Goal: Find specific page/section: Find specific page/section

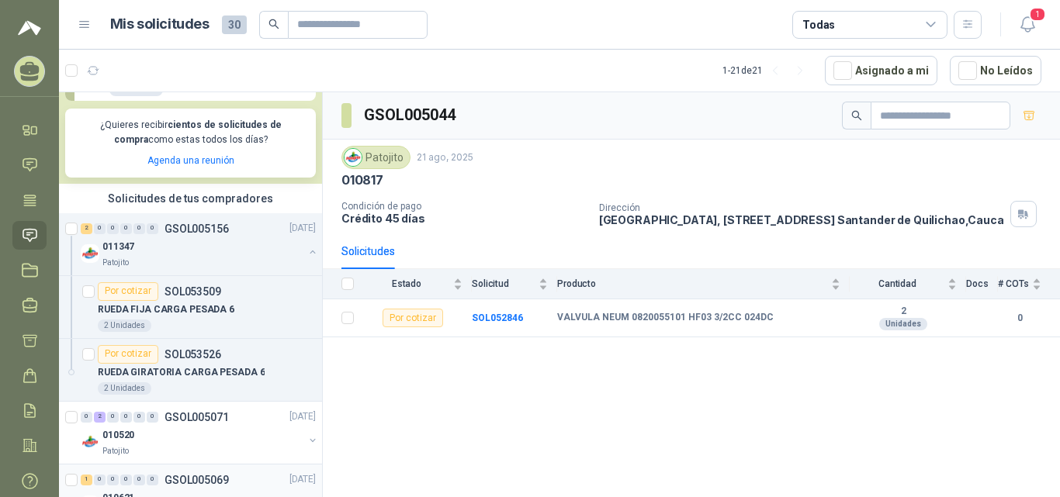
scroll to position [388, 0]
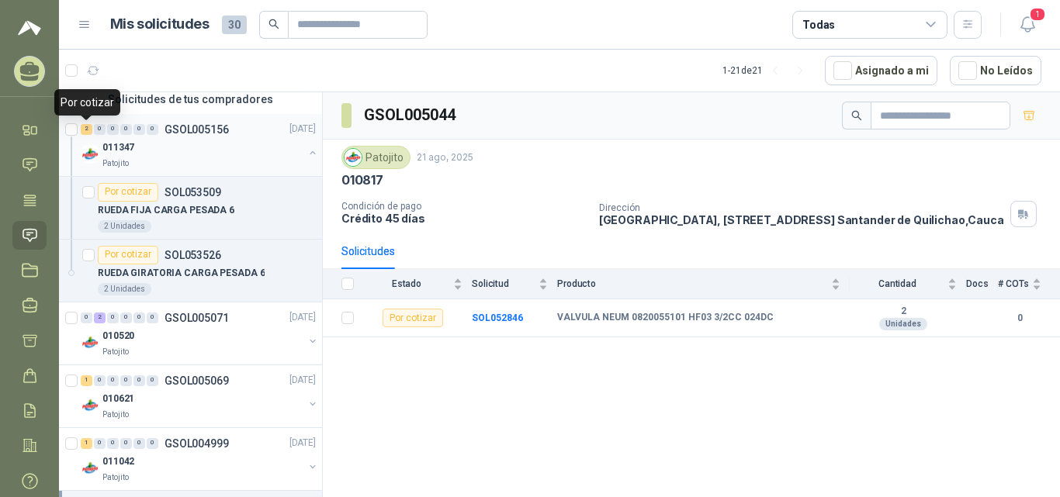
click at [83, 130] on div "2" at bounding box center [87, 129] width 12 height 11
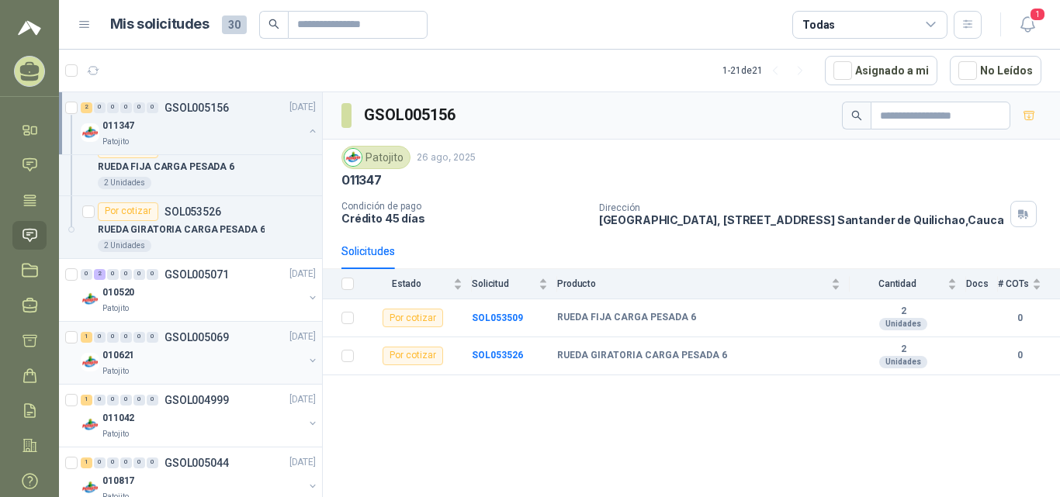
scroll to position [466, 0]
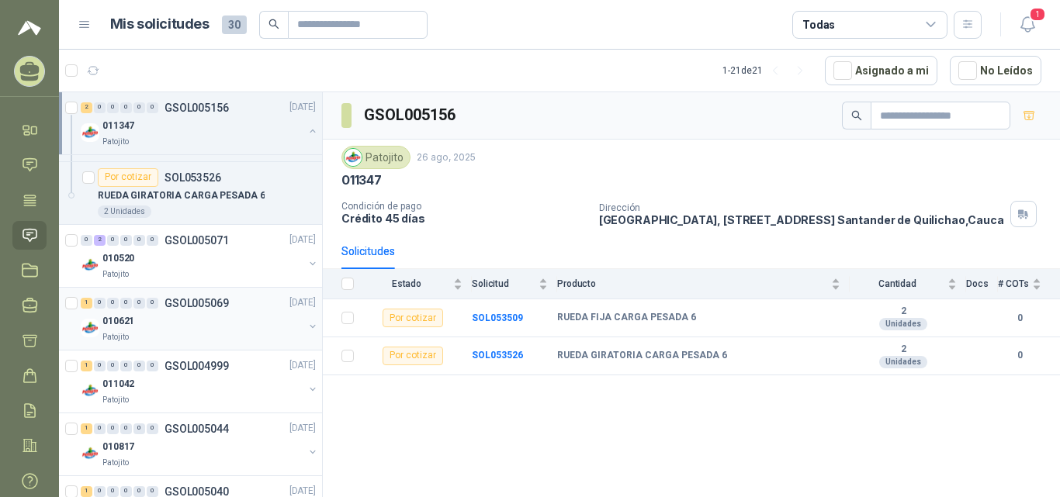
click at [88, 303] on div "1" at bounding box center [87, 303] width 12 height 11
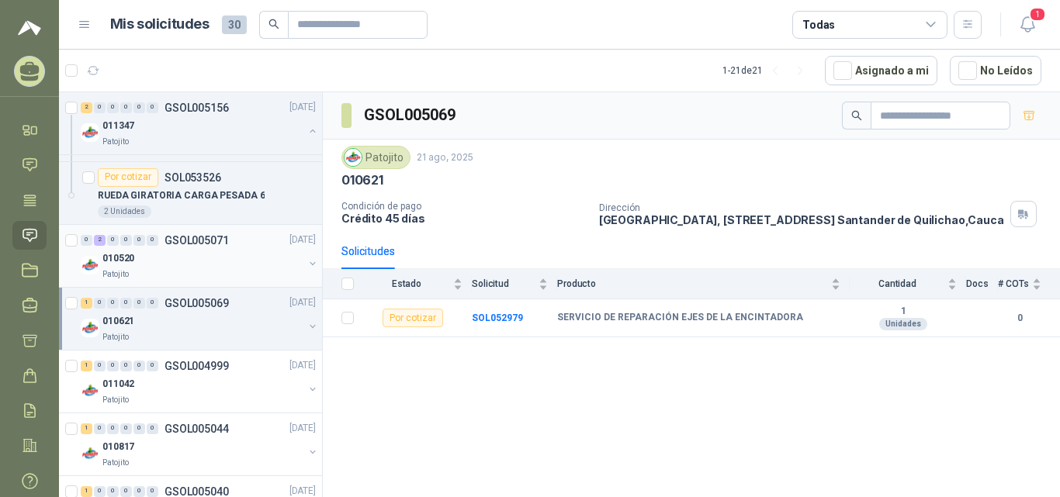
scroll to position [543, 0]
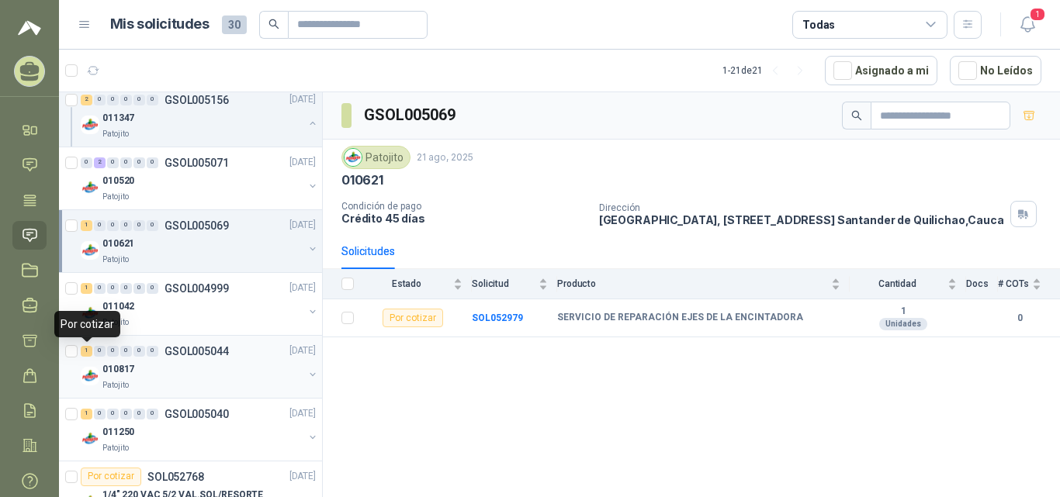
click at [85, 351] on div "1" at bounding box center [87, 351] width 12 height 11
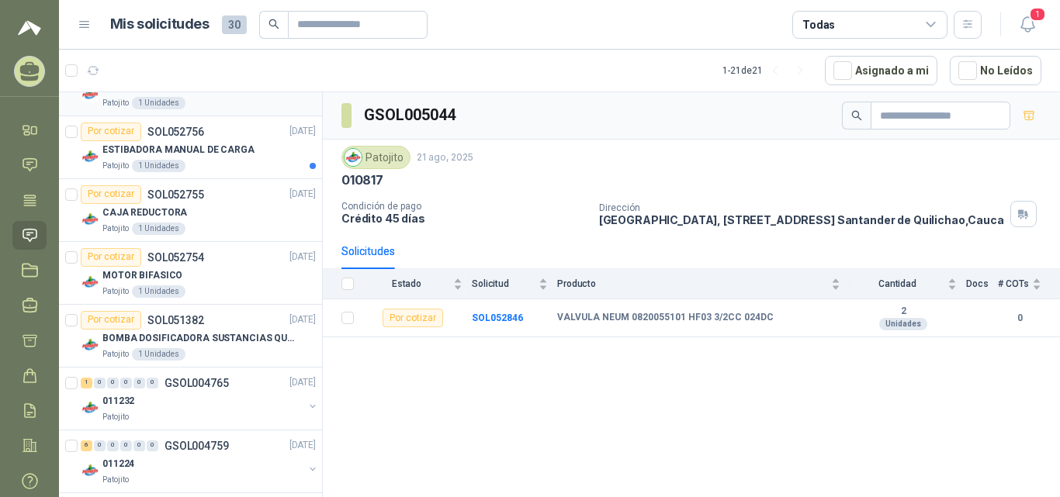
scroll to position [1467, 0]
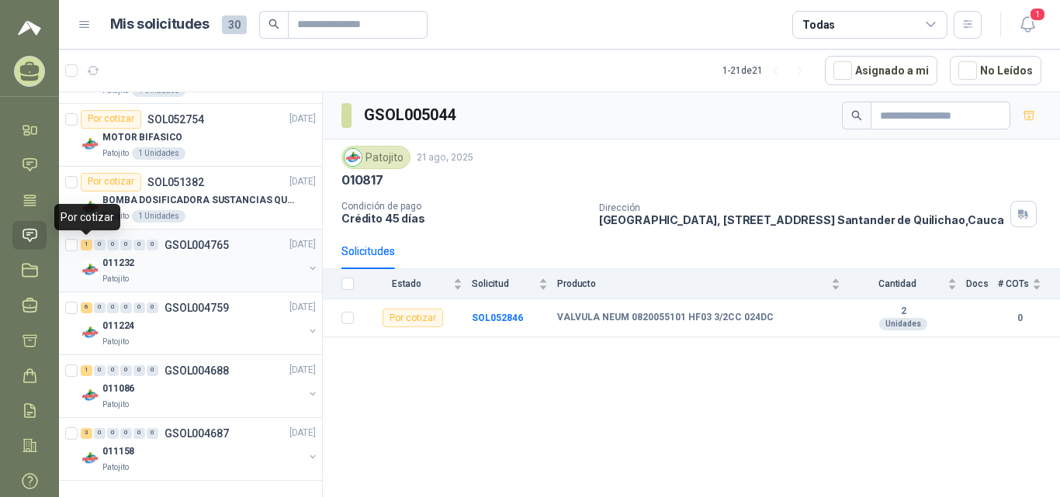
click at [85, 242] on div "1" at bounding box center [87, 245] width 12 height 11
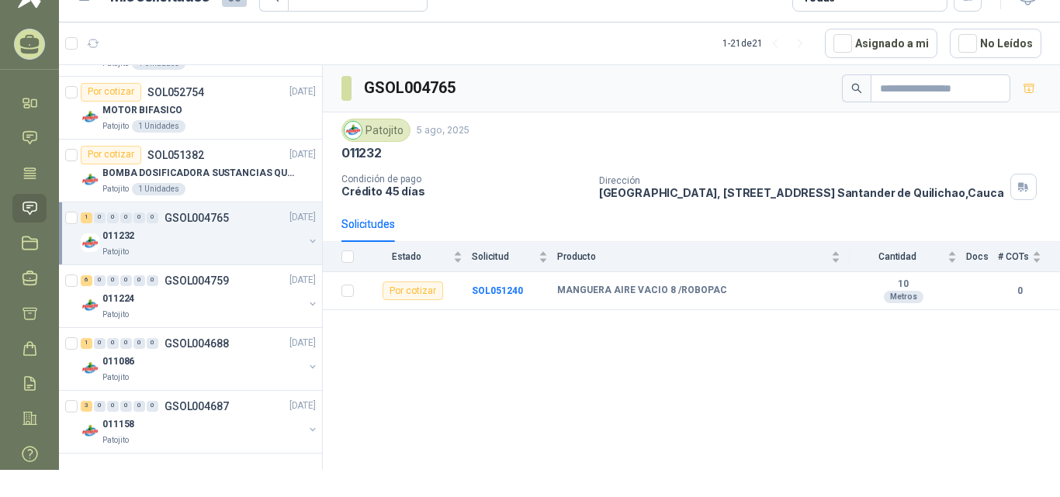
scroll to position [42, 0]
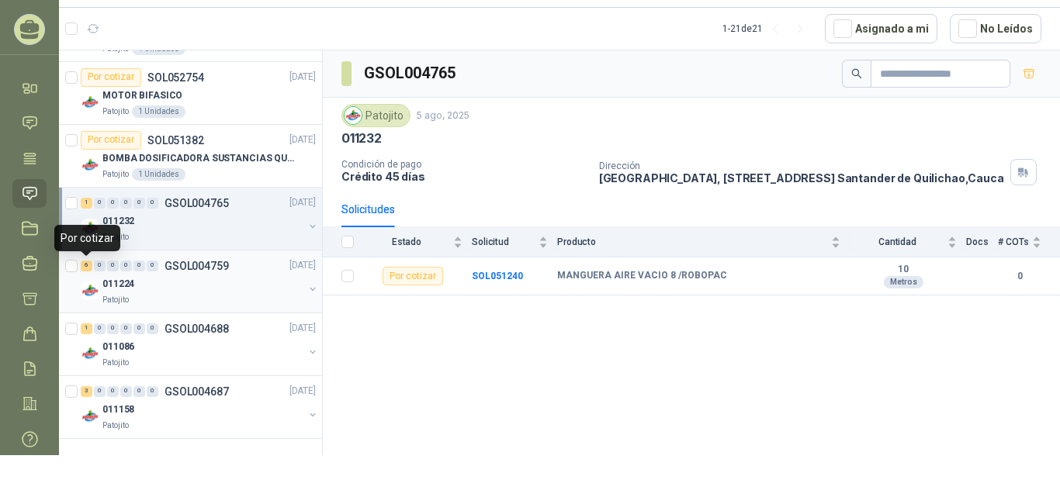
click at [85, 268] on div "6" at bounding box center [87, 266] width 12 height 11
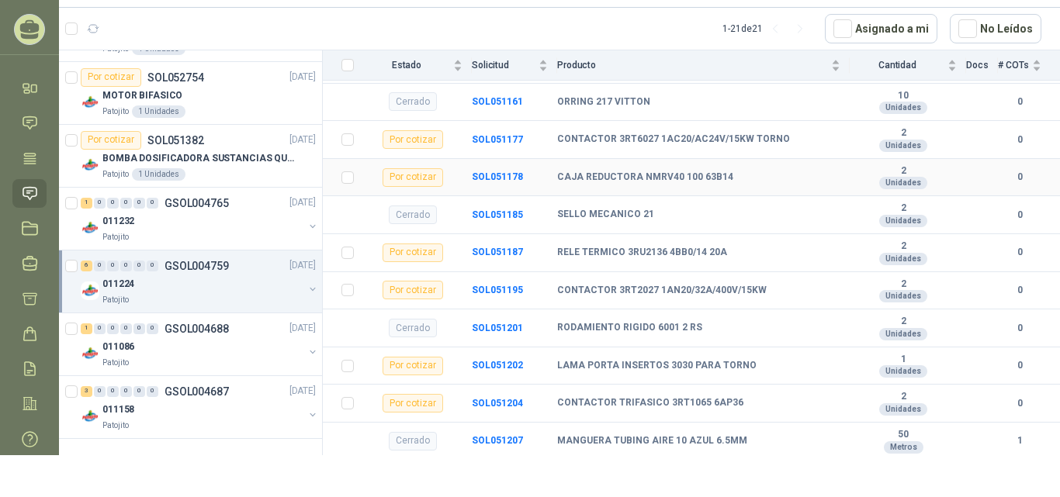
scroll to position [336, 0]
click at [88, 391] on div "3" at bounding box center [87, 391] width 12 height 11
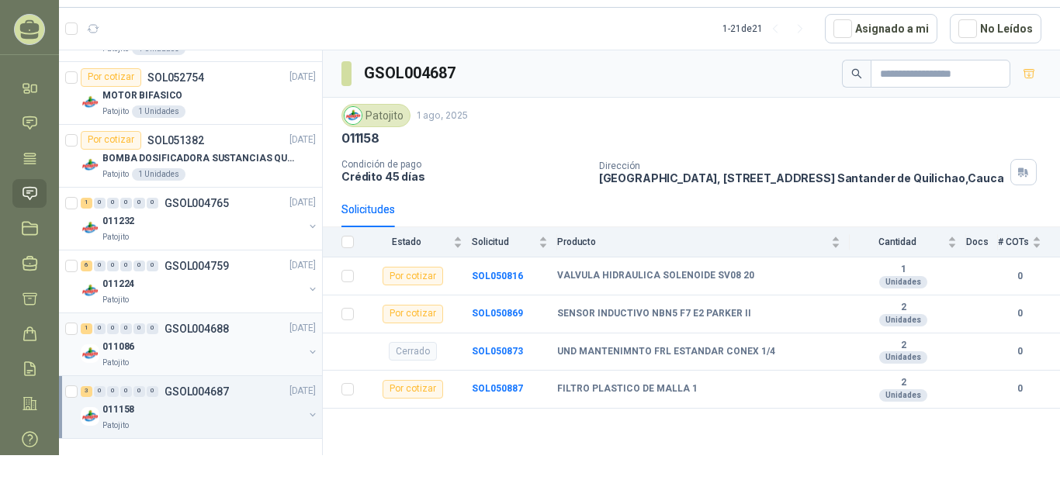
click at [87, 333] on div "1" at bounding box center [87, 329] width 12 height 11
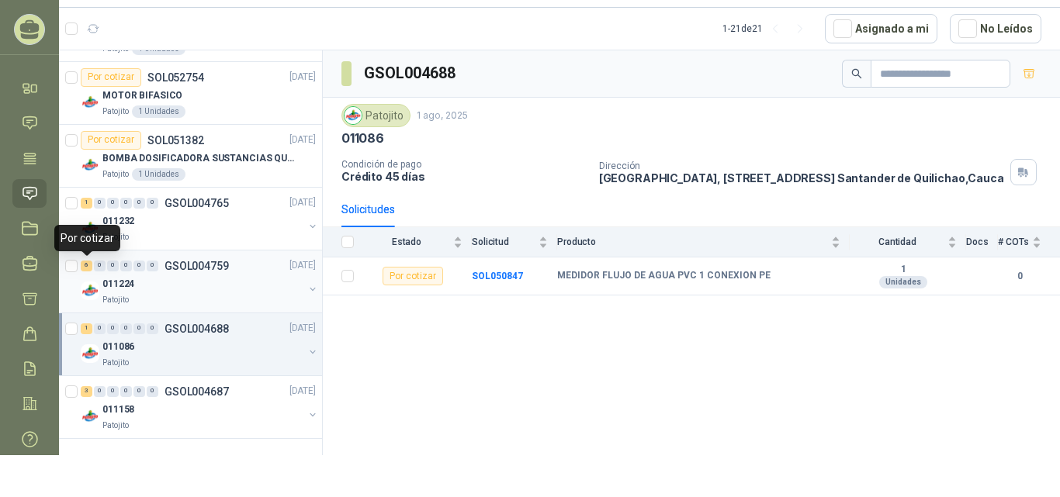
click at [89, 270] on div "6" at bounding box center [87, 266] width 12 height 11
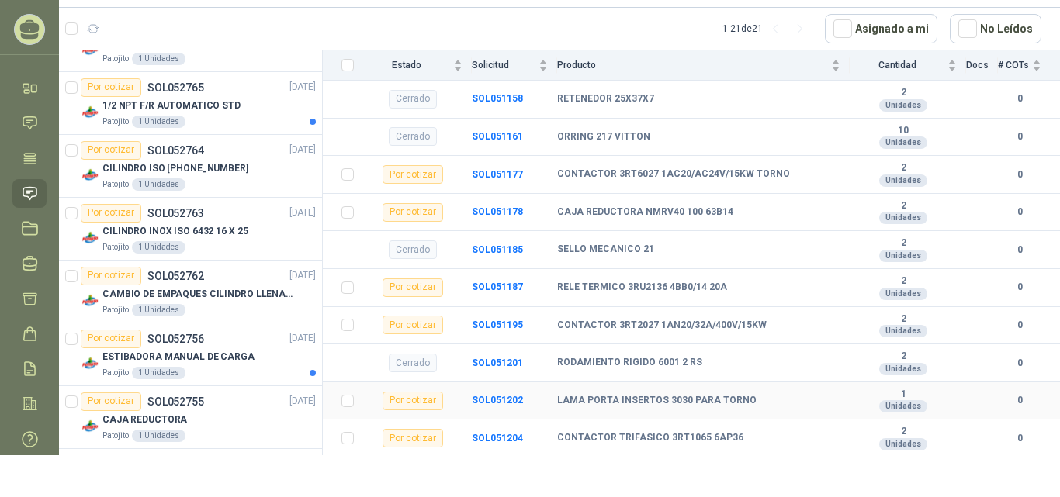
scroll to position [336, 0]
